Goal: Task Accomplishment & Management: Manage account settings

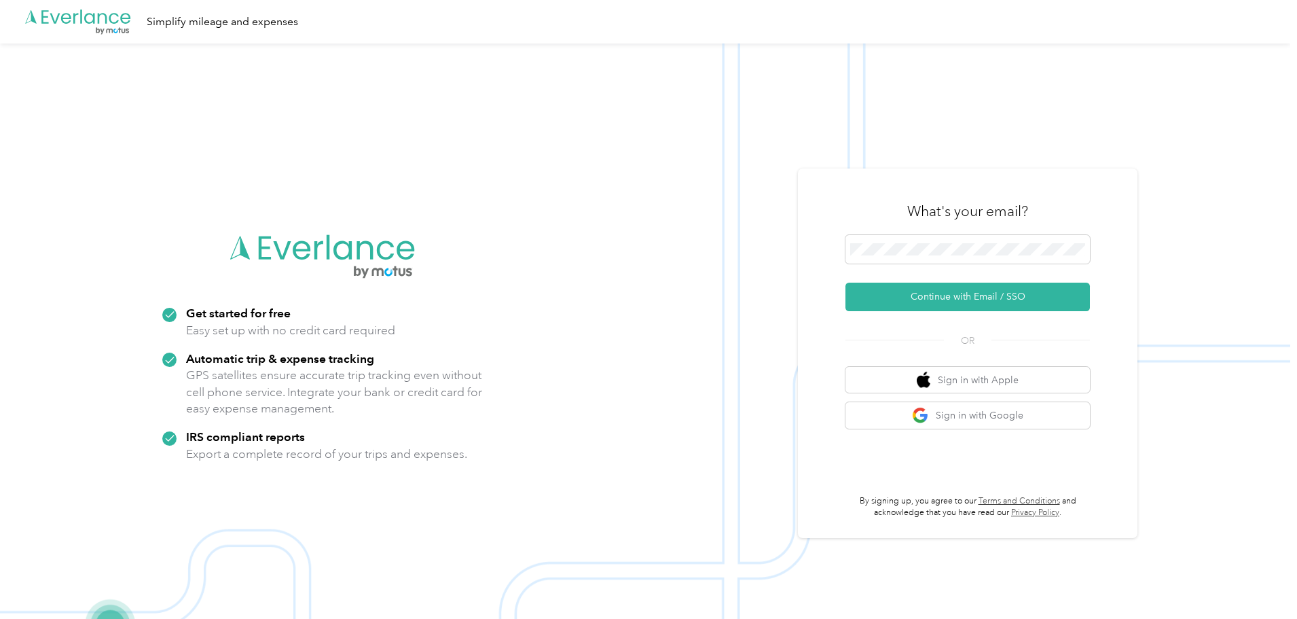
click at [623, 253] on img at bounding box center [645, 352] width 1290 height 619
click at [947, 287] on button "Continue with Email / SSO" at bounding box center [968, 297] width 244 height 29
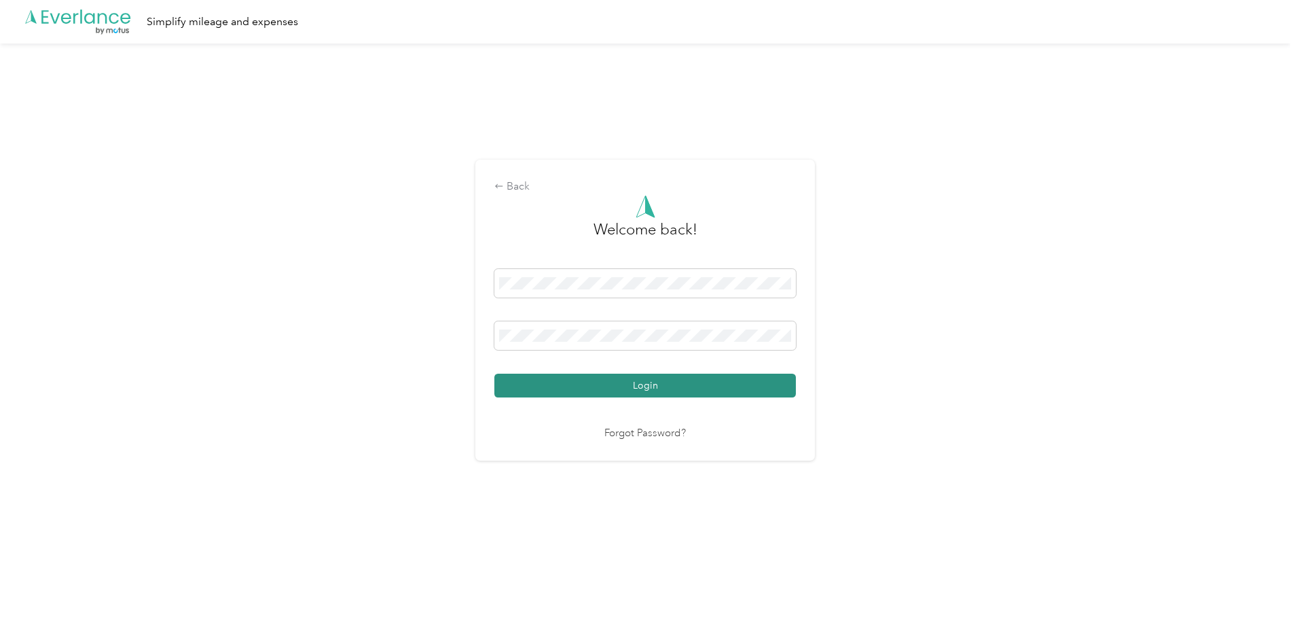
click at [600, 384] on button "Login" at bounding box center [645, 386] width 302 height 24
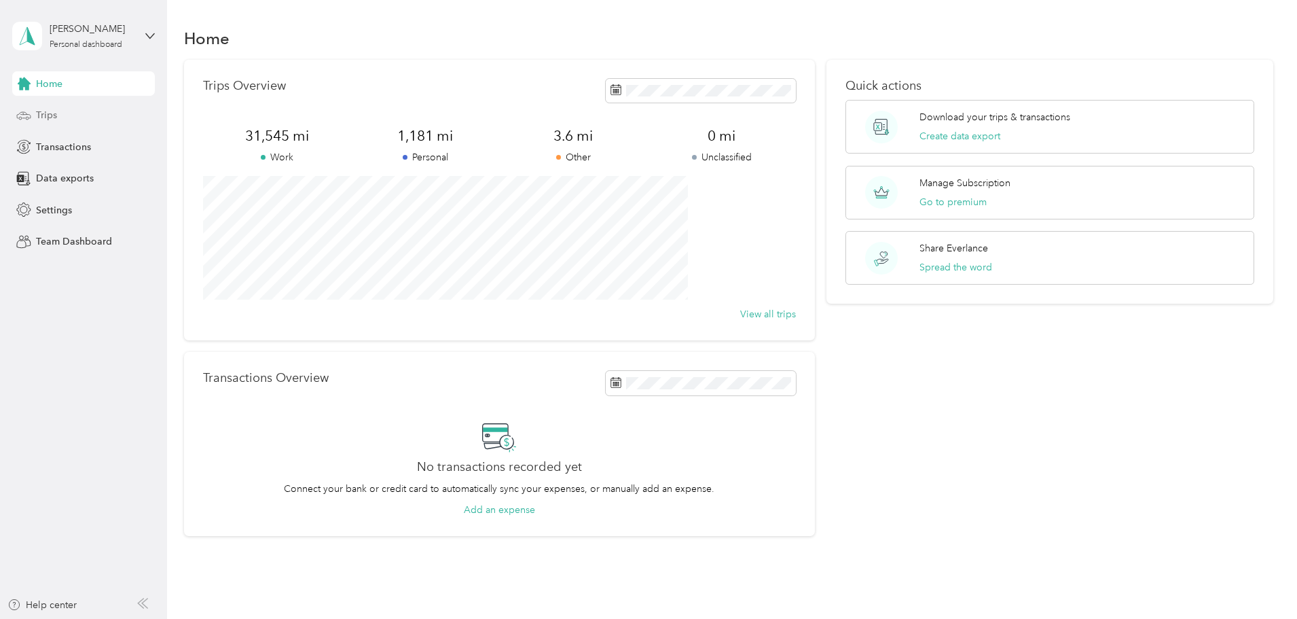
click at [50, 111] on span "Trips" at bounding box center [46, 115] width 21 height 14
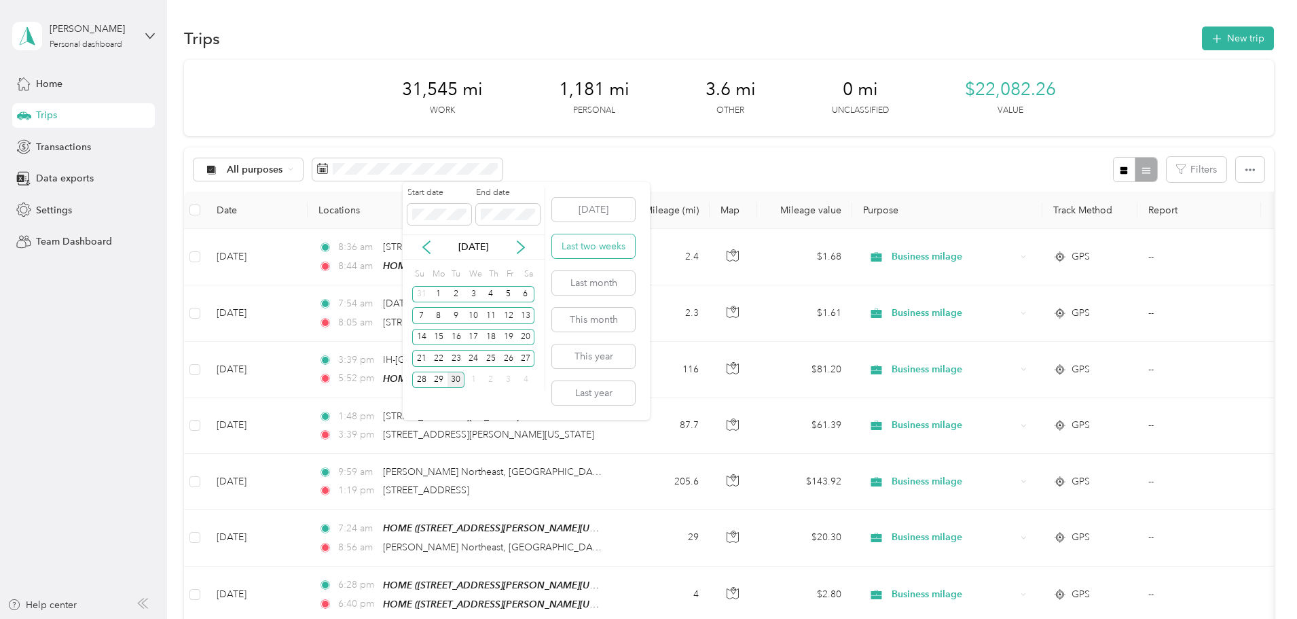
click at [583, 248] on button "Last two weeks" at bounding box center [593, 246] width 83 height 24
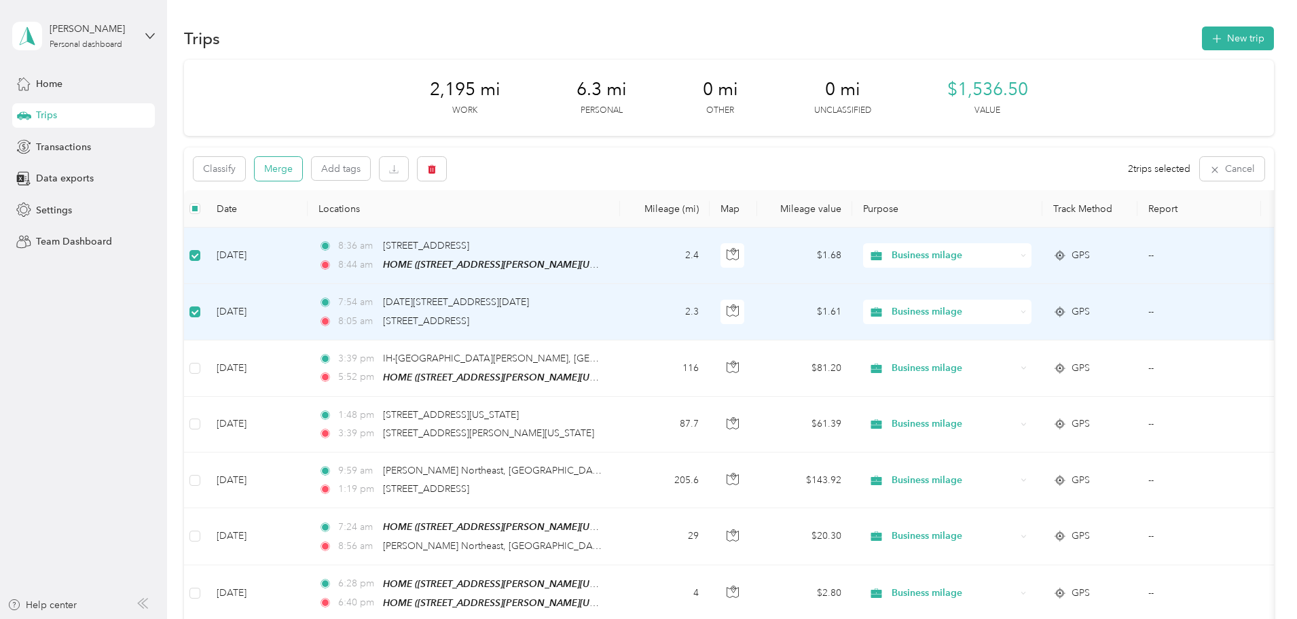
click at [302, 166] on button "Merge" at bounding box center [279, 169] width 48 height 24
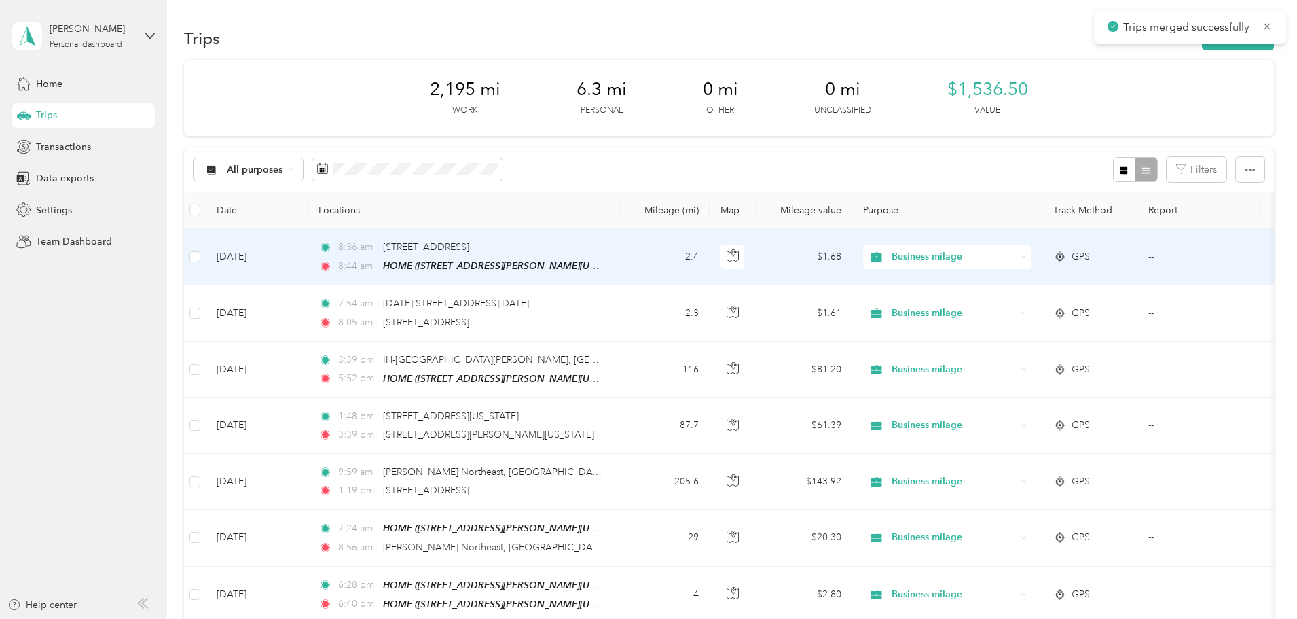
click at [987, 251] on span "Business milage" at bounding box center [954, 256] width 124 height 15
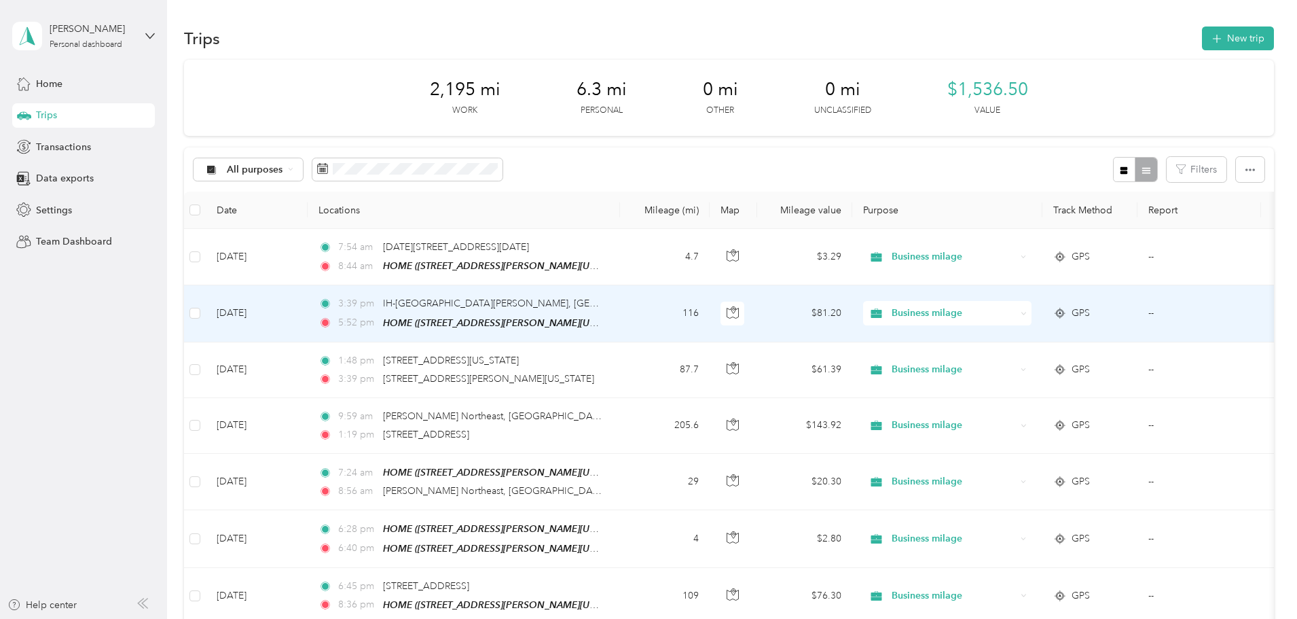
click at [987, 298] on td "Business milage" at bounding box center [947, 313] width 190 height 56
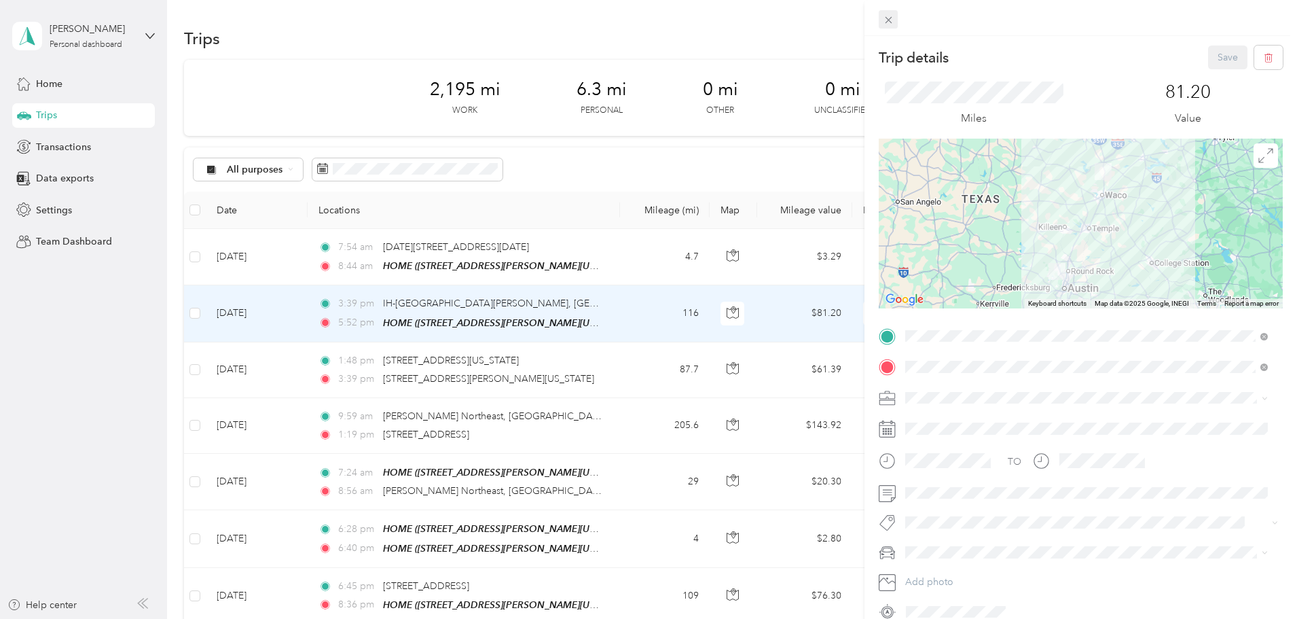
click at [889, 16] on icon at bounding box center [889, 20] width 12 height 12
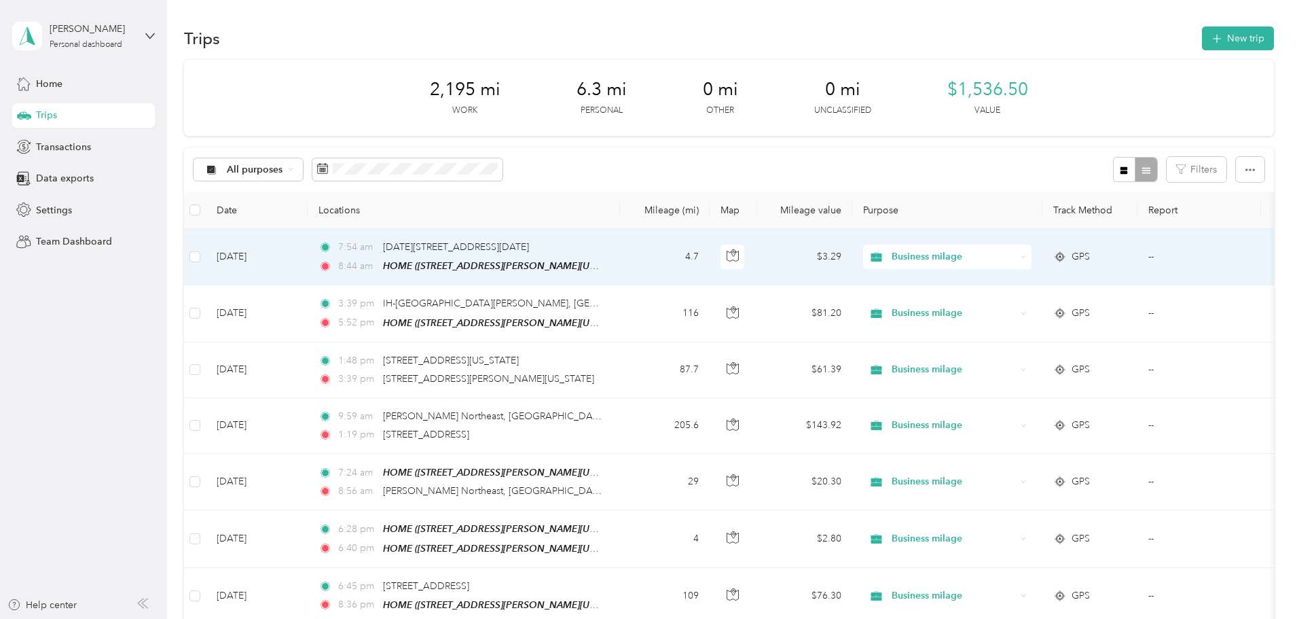
click at [989, 256] on span "Business milage" at bounding box center [954, 256] width 124 height 15
click at [992, 301] on span "Personal" at bounding box center [1050, 306] width 126 height 14
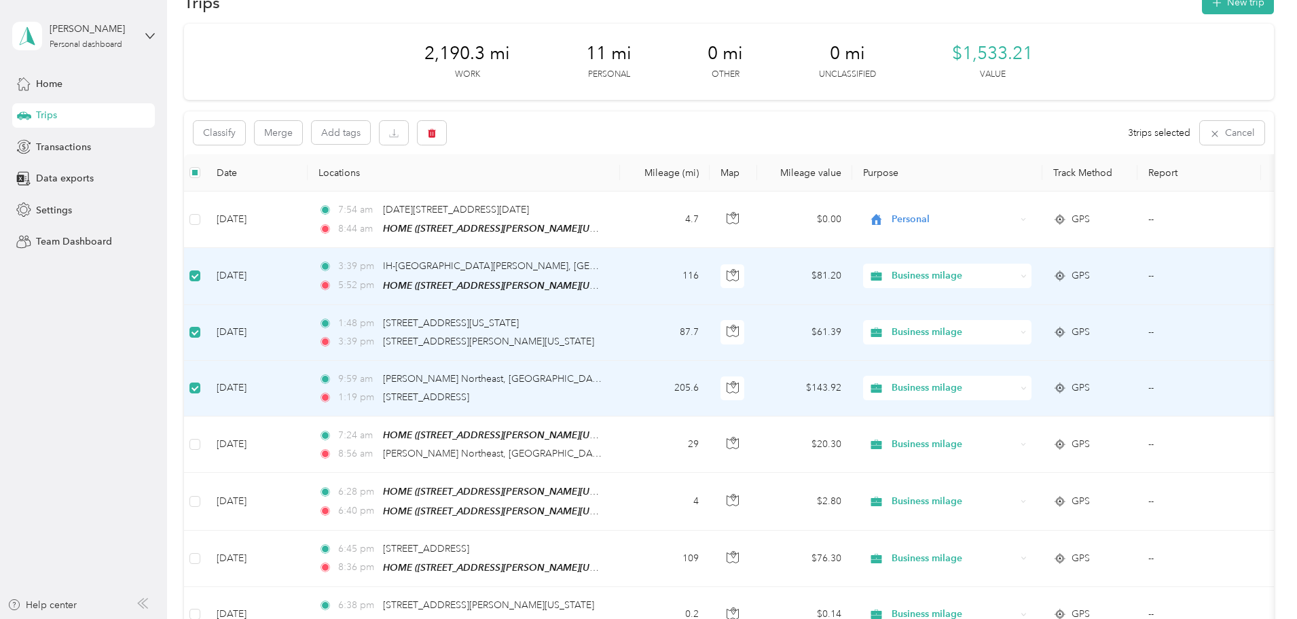
scroll to position [136, 0]
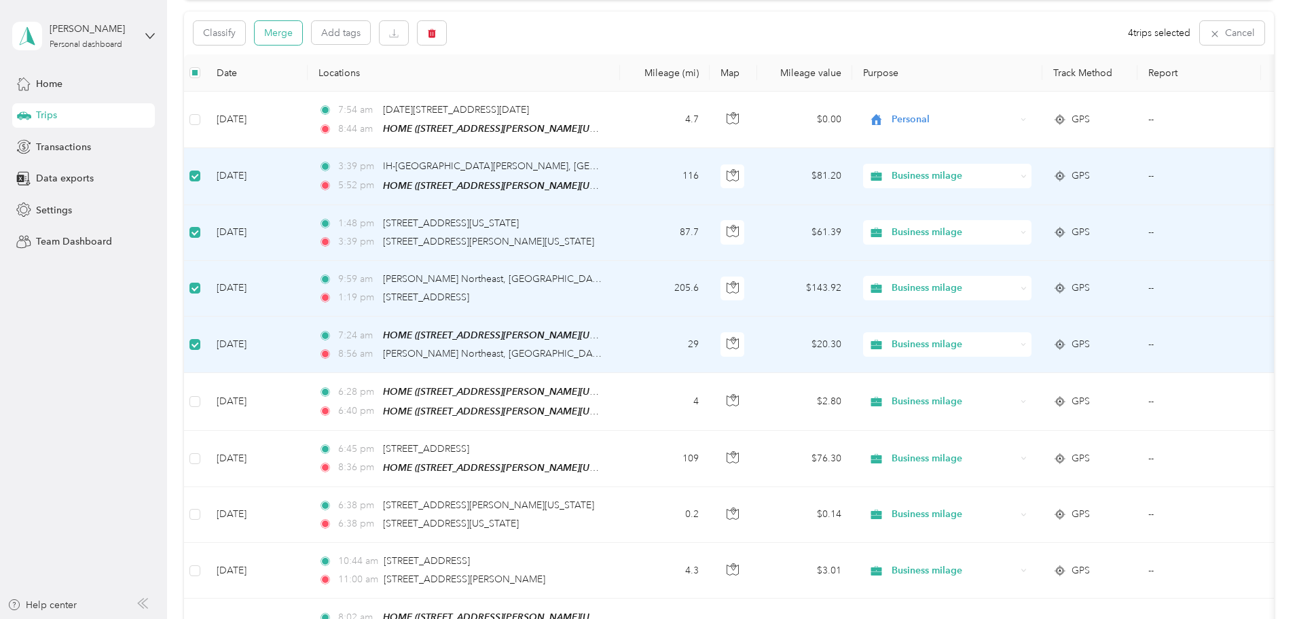
click at [302, 29] on button "Merge" at bounding box center [279, 33] width 48 height 24
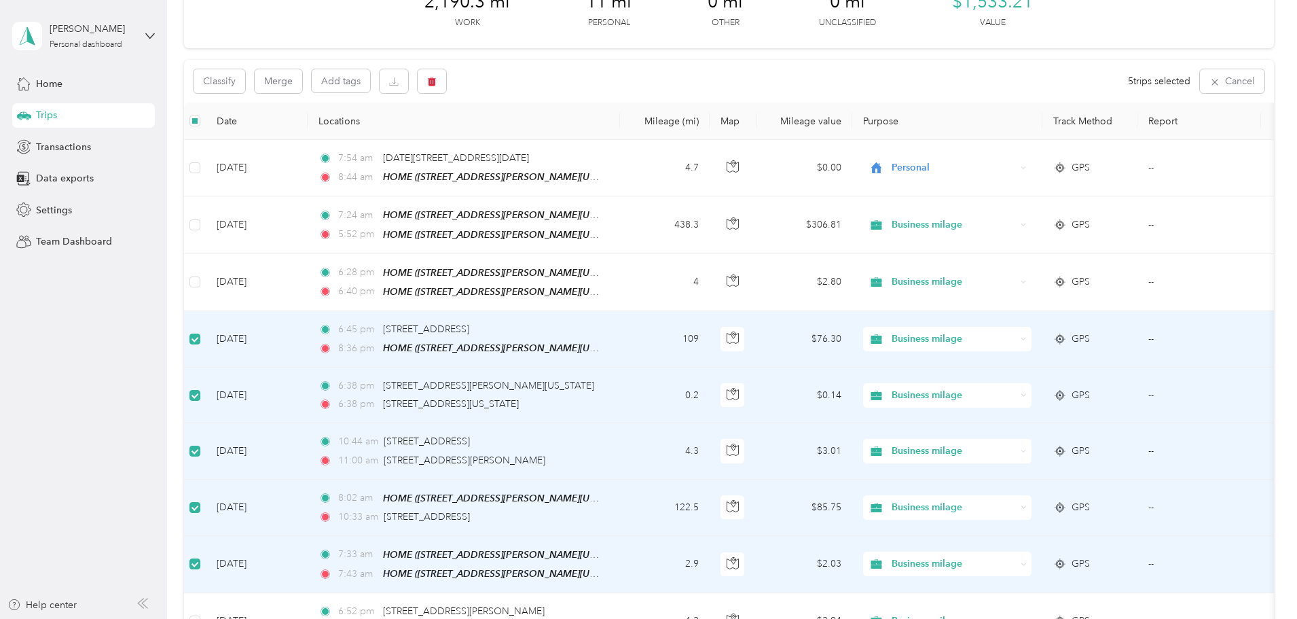
scroll to position [68, 0]
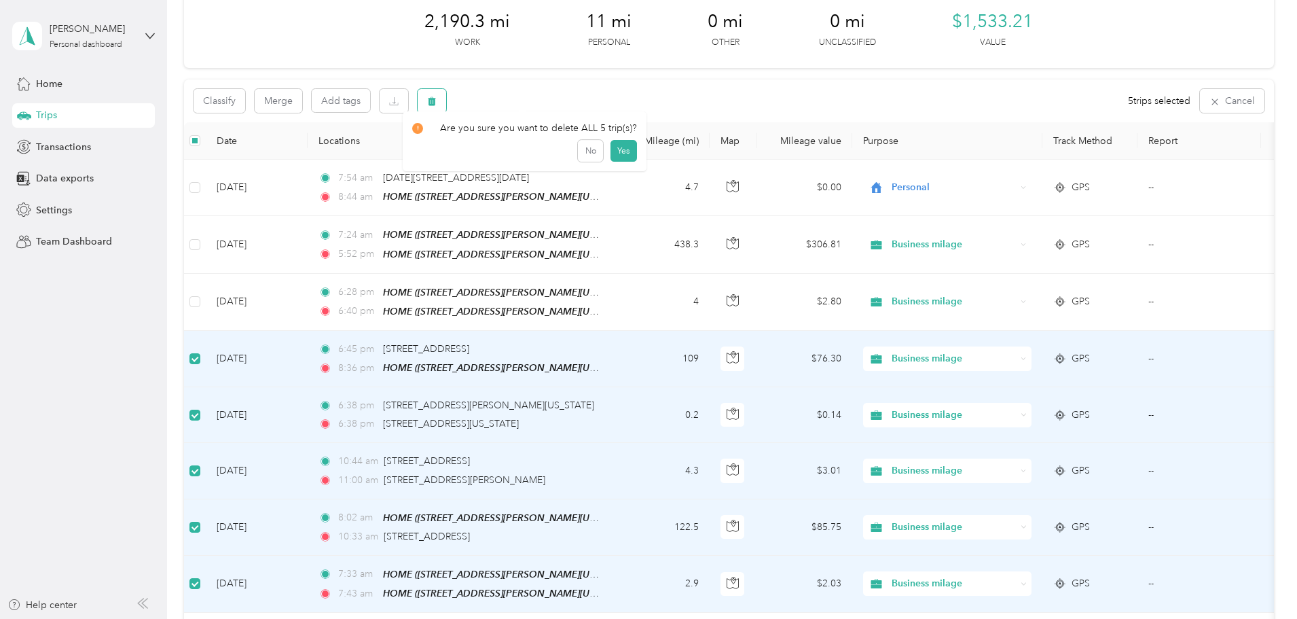
click at [437, 97] on icon "button" at bounding box center [432, 101] width 10 height 10
click at [615, 160] on button "Yes" at bounding box center [624, 158] width 26 height 22
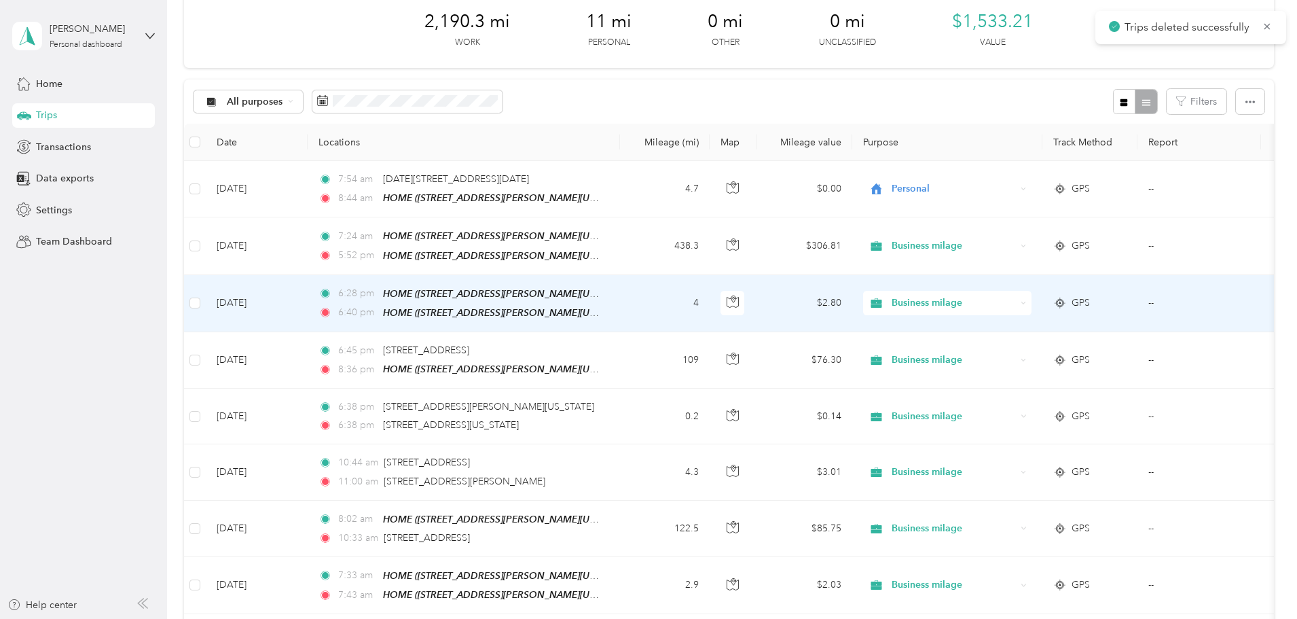
click at [488, 299] on div "6:28 pm HOME ([STREET_ADDRESS][PERSON_NAME][US_STATE]) 6:40 pm HOME ([STREET_AD…" at bounding box center [461, 303] width 285 height 35
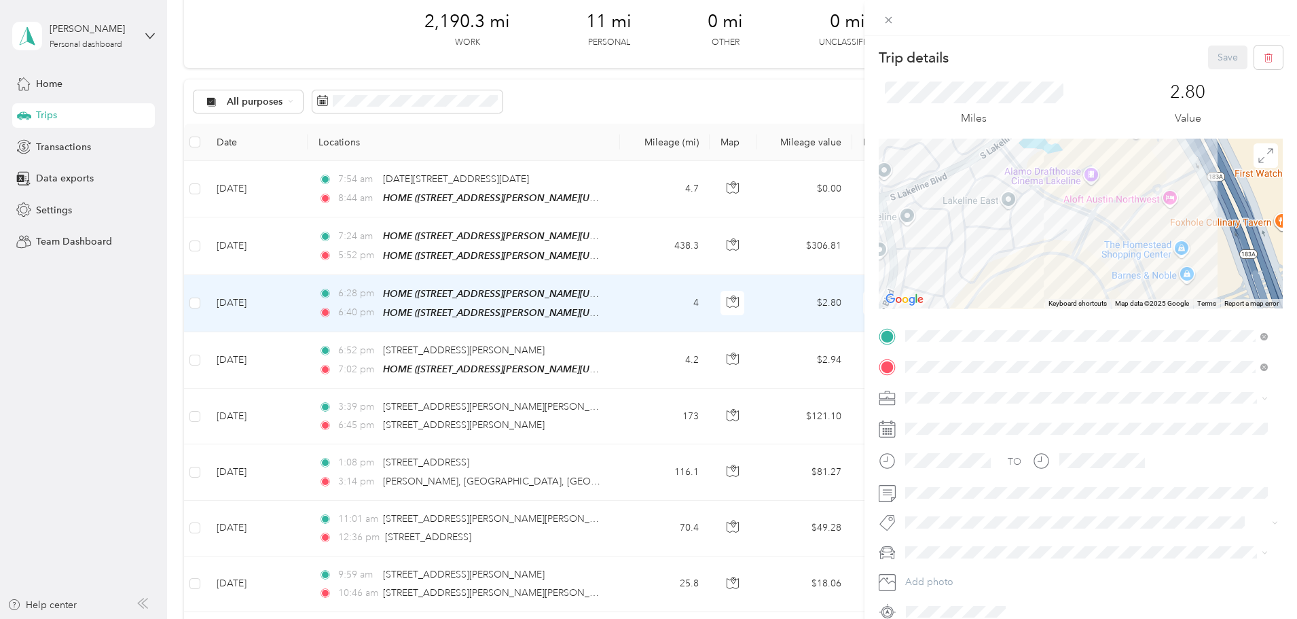
drag, startPoint x: 1162, startPoint y: 236, endPoint x: 996, endPoint y: 239, distance: 165.7
click at [996, 239] on div at bounding box center [1081, 224] width 404 height 170
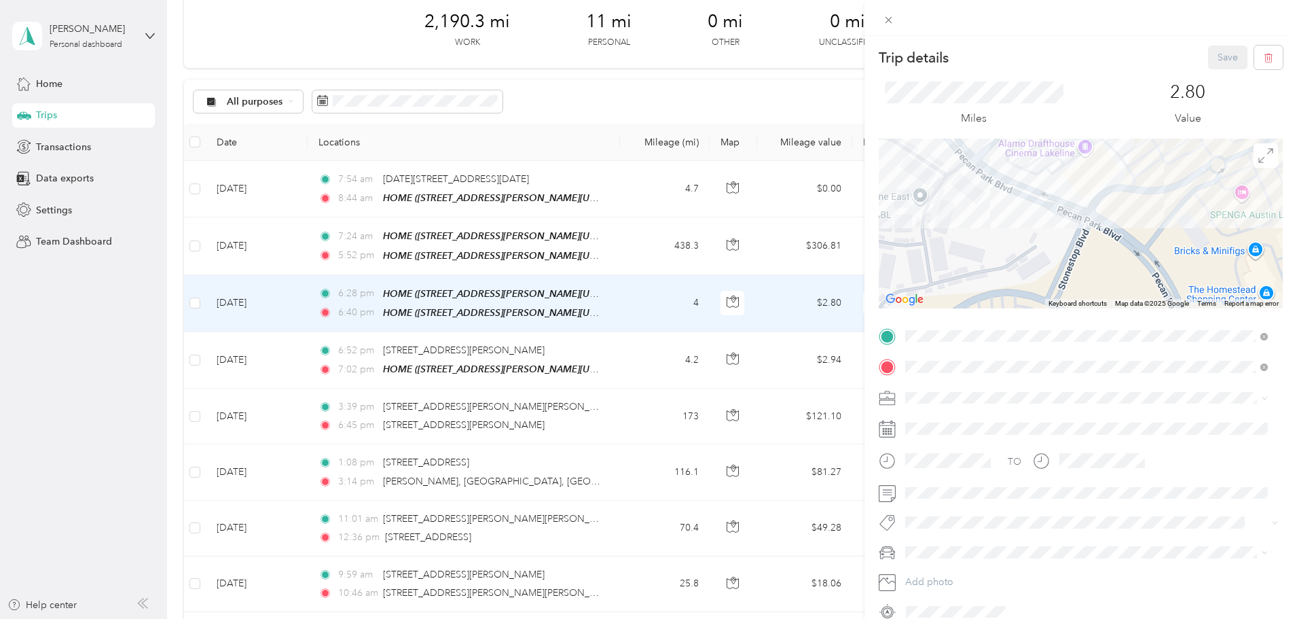
drag, startPoint x: 1127, startPoint y: 241, endPoint x: 1207, endPoint y: 242, distance: 80.8
click at [1207, 242] on div at bounding box center [1081, 224] width 404 height 170
click at [888, 14] on icon at bounding box center [889, 20] width 12 height 12
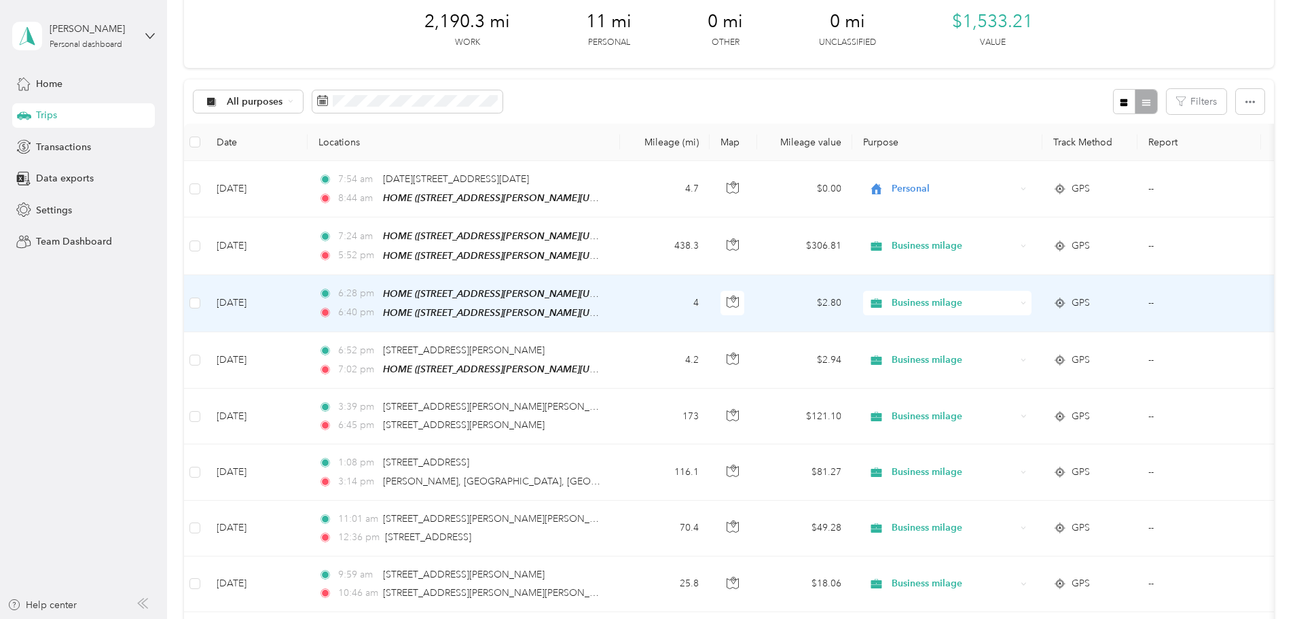
click at [1016, 299] on span "Business milage" at bounding box center [954, 302] width 124 height 15
click at [991, 347] on span "Personal" at bounding box center [1050, 349] width 126 height 14
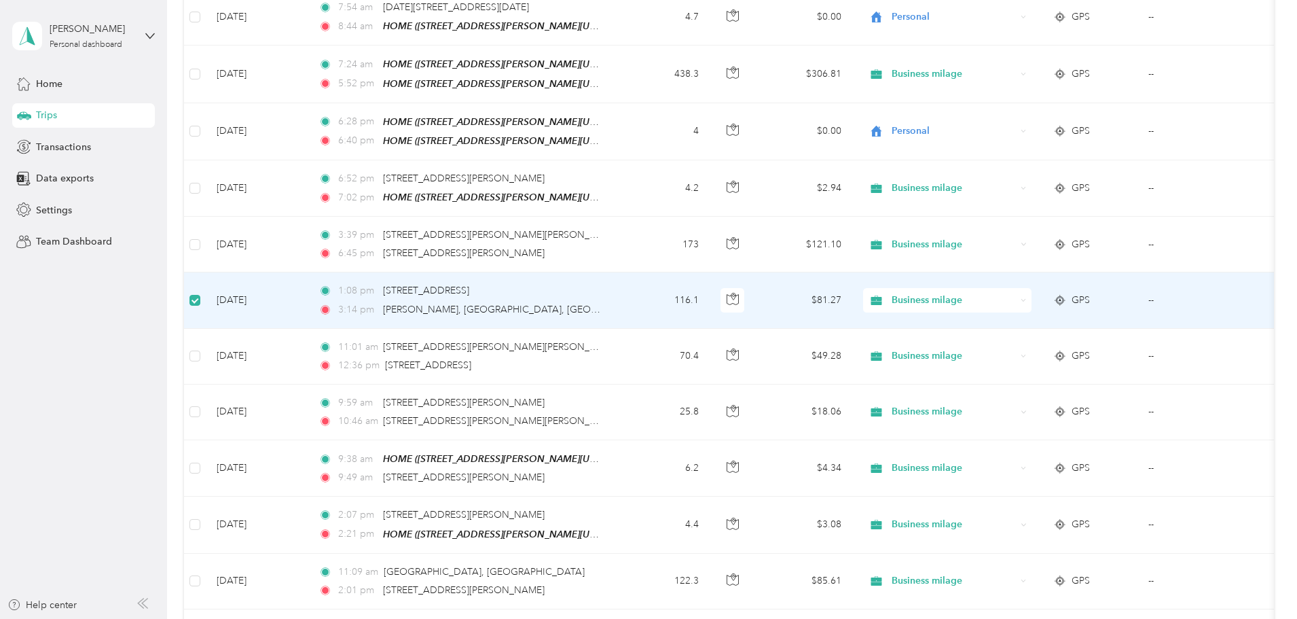
scroll to position [270, 0]
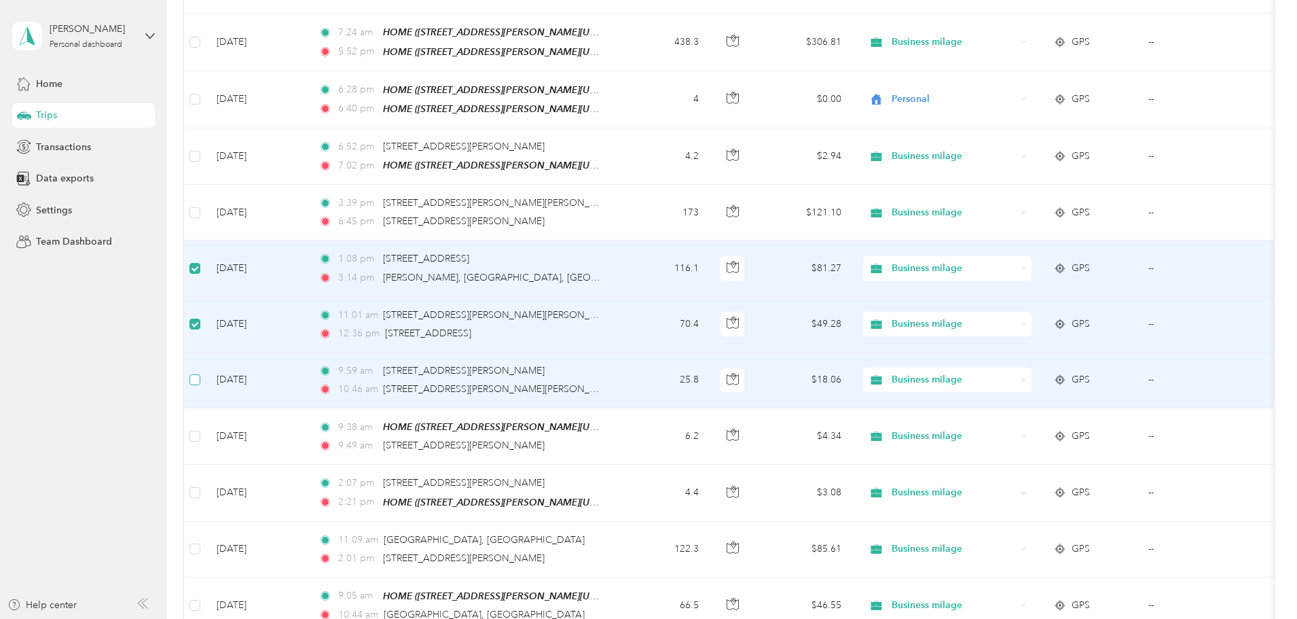
click at [200, 372] on label at bounding box center [194, 379] width 11 height 15
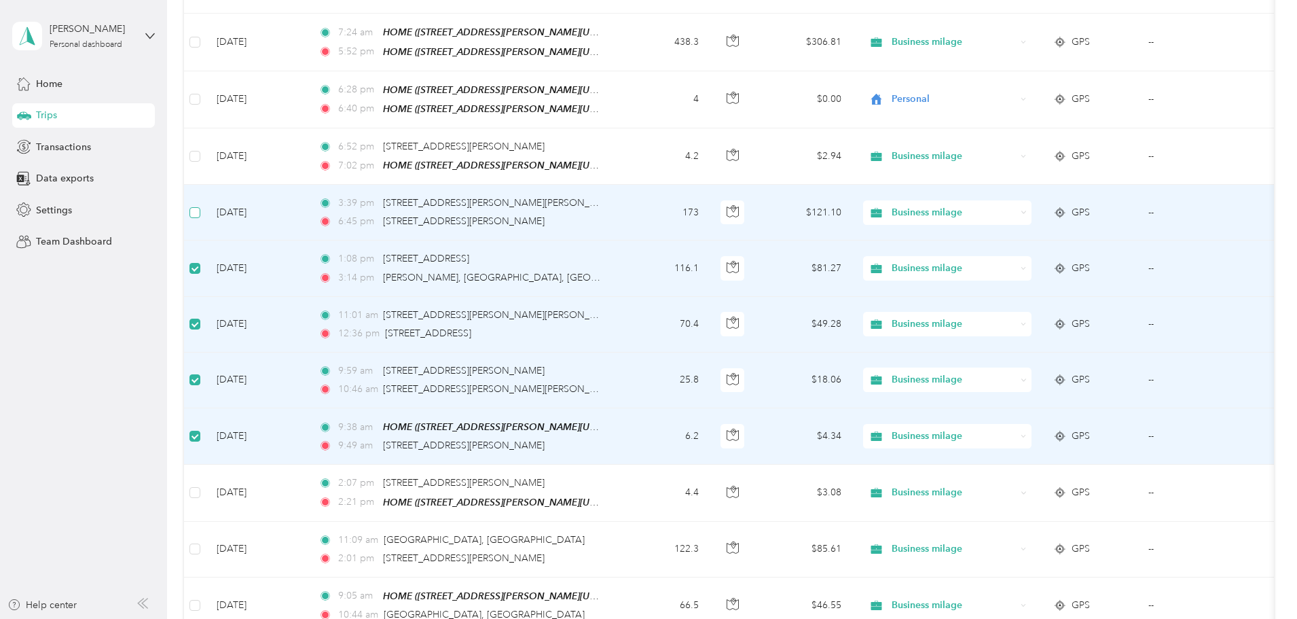
click at [200, 214] on label at bounding box center [194, 212] width 11 height 15
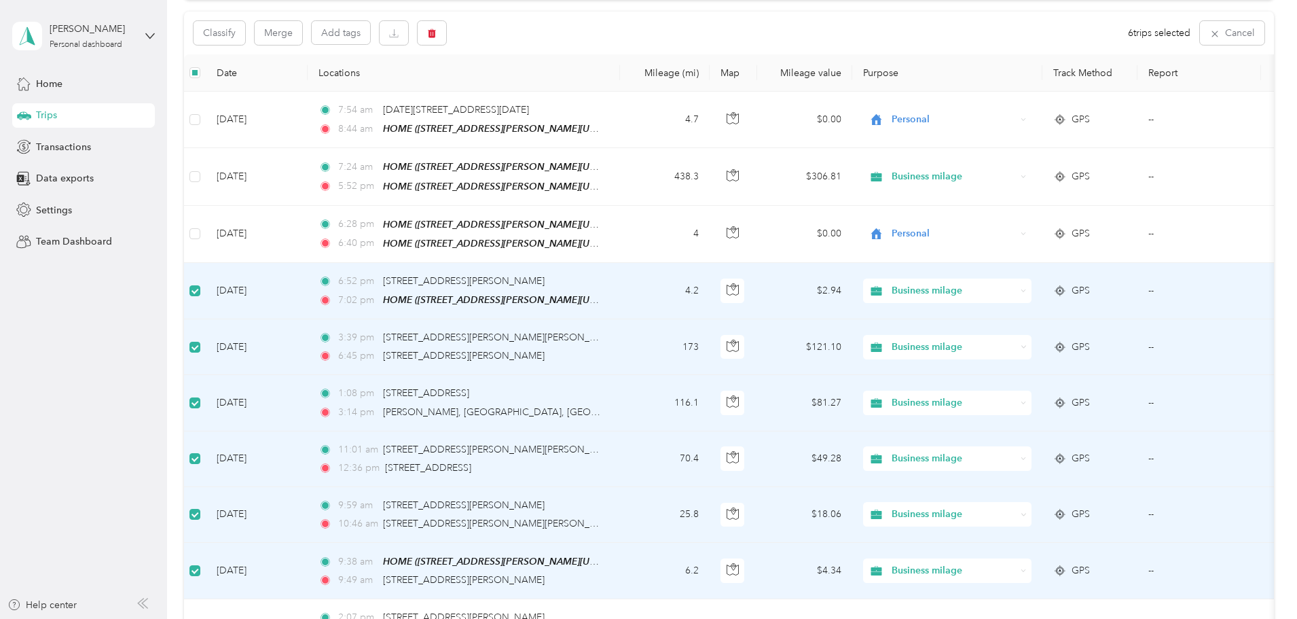
scroll to position [134, 0]
click at [302, 37] on button "Merge" at bounding box center [279, 34] width 48 height 24
